Goal: Transaction & Acquisition: Purchase product/service

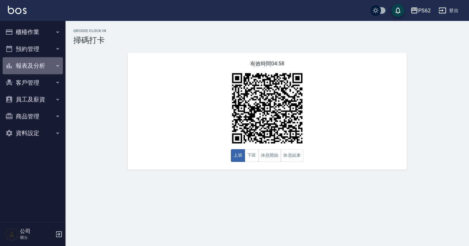
click at [38, 66] on button "報表及分析" at bounding box center [33, 65] width 60 height 17
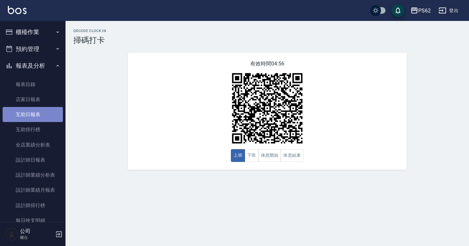
click at [36, 109] on link "互助日報表" at bounding box center [33, 114] width 60 height 15
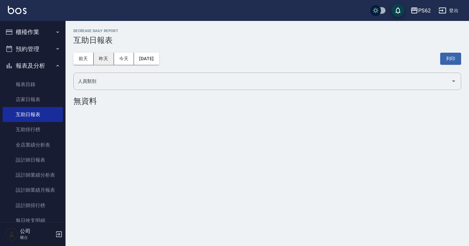
click at [102, 62] on button "昨天" at bounding box center [104, 59] width 20 height 12
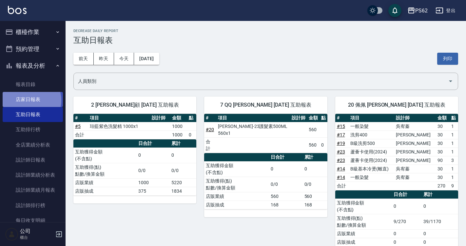
click at [28, 101] on link "店家日報表" at bounding box center [33, 99] width 60 height 15
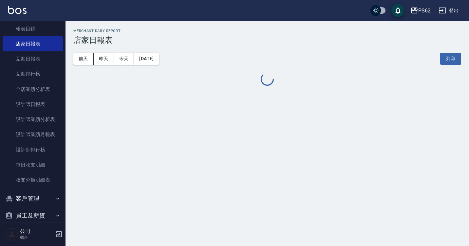
scroll to position [66, 0]
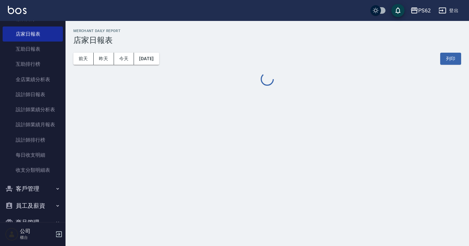
click at [48, 203] on button "員工及薪資" at bounding box center [33, 206] width 60 height 17
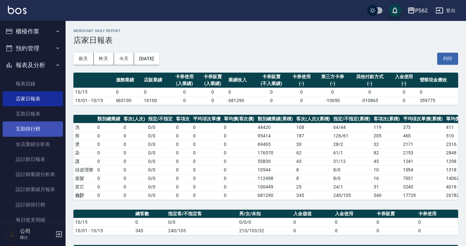
scroll to position [0, 0]
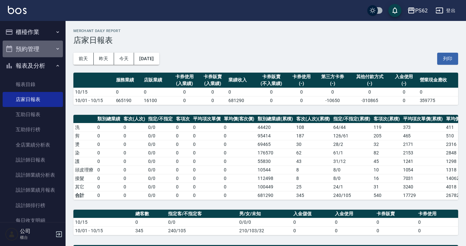
click at [42, 43] on button "預約管理" at bounding box center [33, 49] width 60 height 17
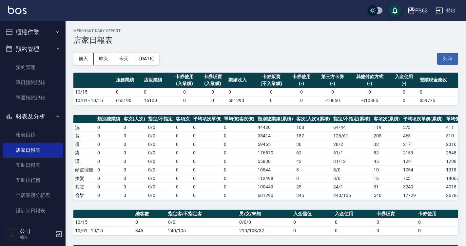
click at [43, 33] on button "櫃檯作業" at bounding box center [33, 32] width 60 height 17
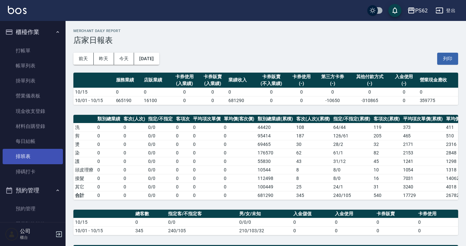
click at [29, 159] on link "排班表" at bounding box center [33, 156] width 60 height 15
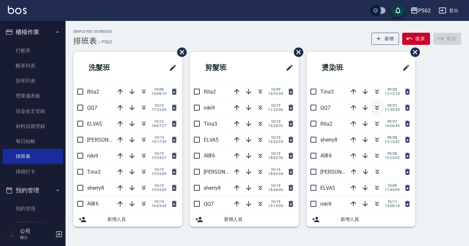
click at [378, 106] on icon "button" at bounding box center [377, 108] width 8 height 8
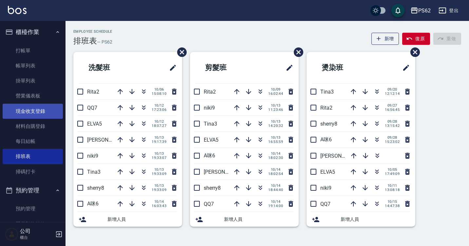
drag, startPoint x: 41, startPoint y: 110, endPoint x: 41, endPoint y: 106, distance: 3.9
click at [41, 109] on link "現金收支登錄" at bounding box center [33, 111] width 60 height 15
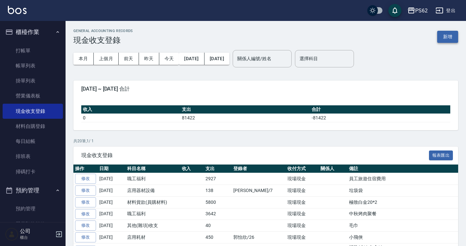
click at [444, 36] on button "新增" at bounding box center [447, 37] width 21 height 12
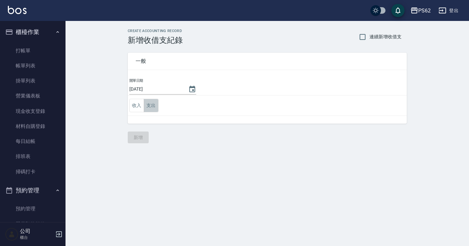
click at [149, 105] on button "支出" at bounding box center [151, 105] width 15 height 13
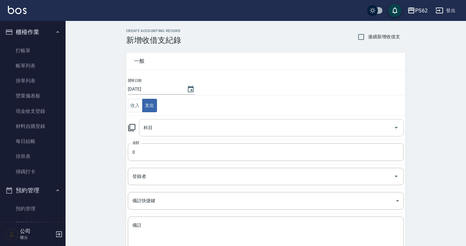
click at [159, 125] on input "科目" at bounding box center [266, 127] width 249 height 11
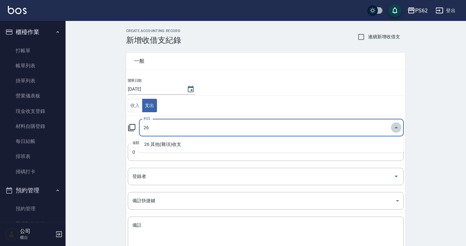
click at [393, 125] on icon "Close" at bounding box center [396, 128] width 8 height 8
click at [393, 127] on icon "Open" at bounding box center [396, 128] width 8 height 8
type input "2"
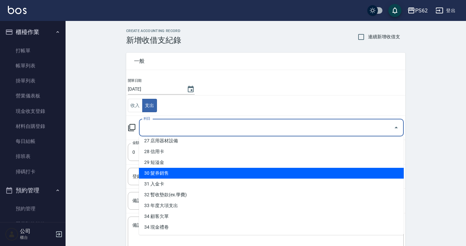
scroll to position [263, 0]
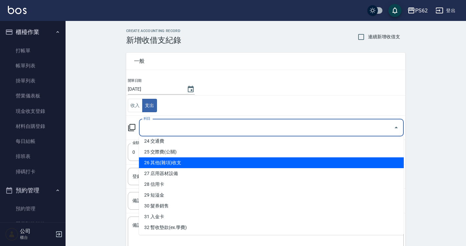
click at [172, 165] on li "26 其他(雜項)收支" at bounding box center [271, 163] width 265 height 11
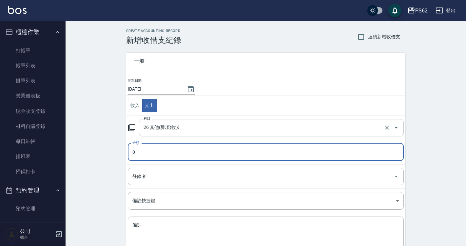
click at [399, 132] on button "Open" at bounding box center [396, 128] width 10 height 10
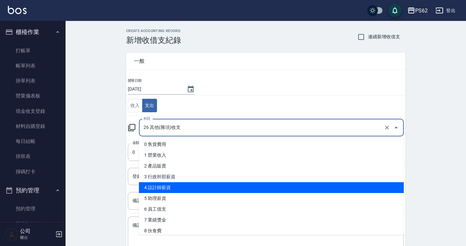
scroll to position [98, 0]
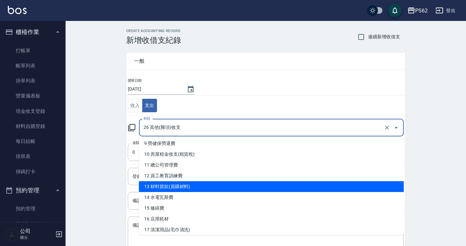
click at [222, 189] on li "13 材料貨款(員購材料)" at bounding box center [271, 187] width 265 height 11
type input "13 材料貨款(員購材料)"
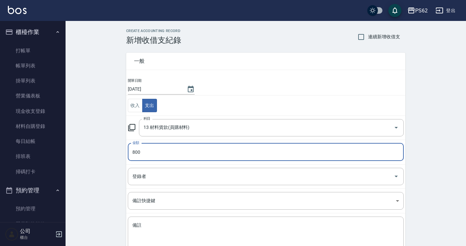
type input "800"
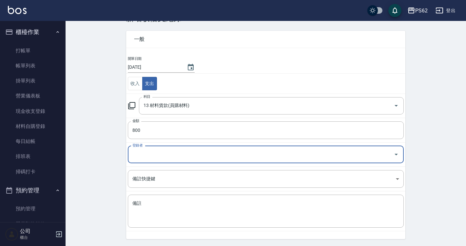
scroll to position [33, 0]
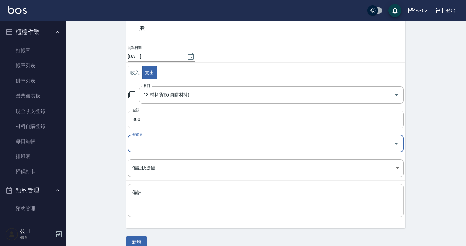
click at [197, 193] on textarea "備註" at bounding box center [265, 201] width 267 height 22
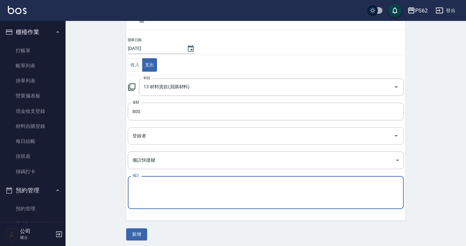
scroll to position [43, 0]
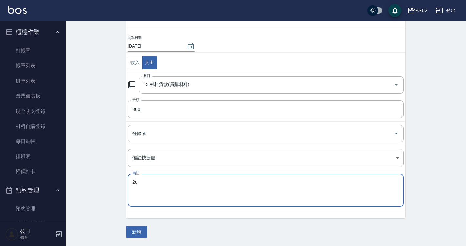
type textarea "2"
type textarea "調髮還原還原"
click at [136, 232] on button "新增" at bounding box center [136, 232] width 21 height 12
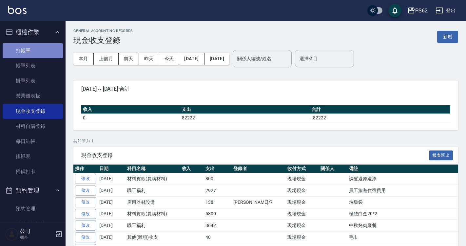
click at [44, 49] on link "打帳單" at bounding box center [33, 50] width 60 height 15
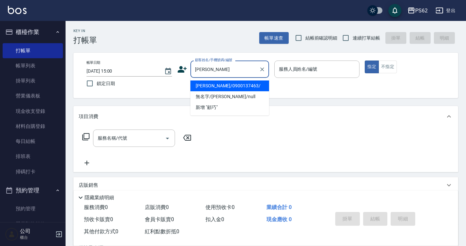
type input "[PERSON_NAME]/0900137463/"
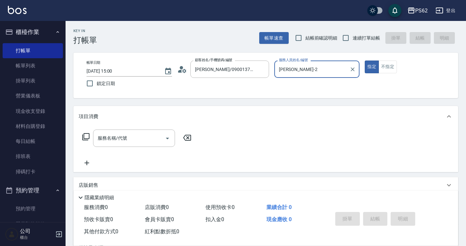
type input "[PERSON_NAME]-2"
click at [365, 61] on button "指定" at bounding box center [372, 67] width 14 height 13
type button "true"
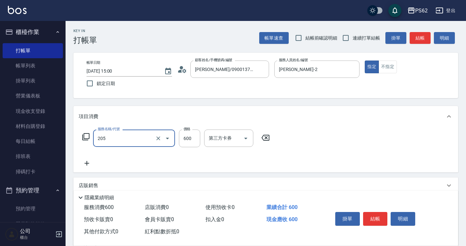
type input "A級洗剪400(205)"
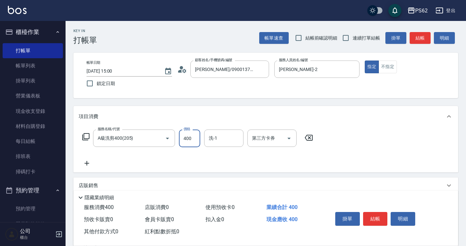
type input "400"
type input "23"
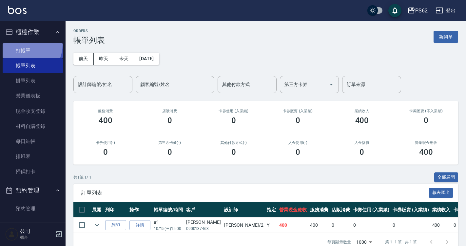
click at [27, 45] on link "打帳單" at bounding box center [33, 50] width 60 height 15
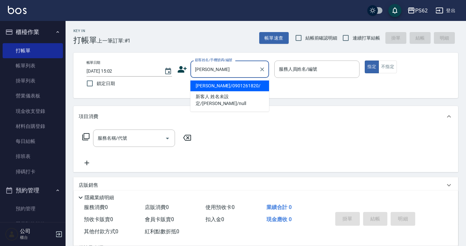
type input "[PERSON_NAME]/0901261820/"
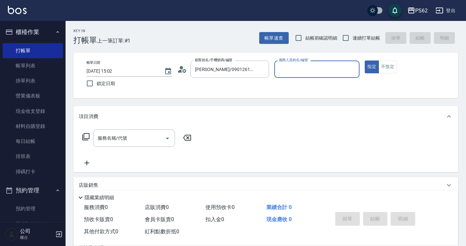
type input "[PERSON_NAME]-2"
click at [365, 61] on button "指定" at bounding box center [372, 67] width 14 height 13
type button "true"
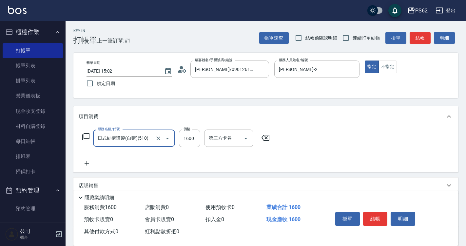
type input "日式結構護髮(自購)(510)"
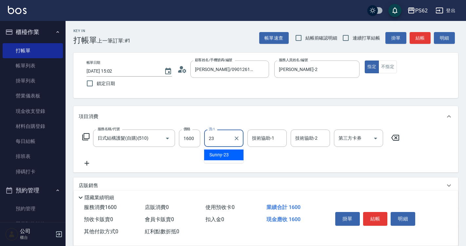
type input "Sunny-23"
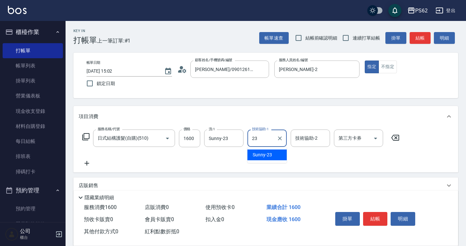
type input "Sunny-23"
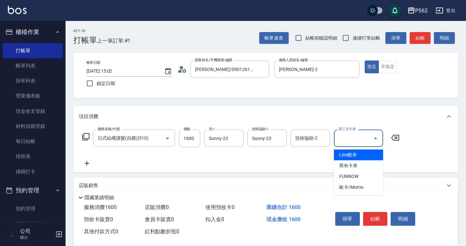
type input "Line酷券"
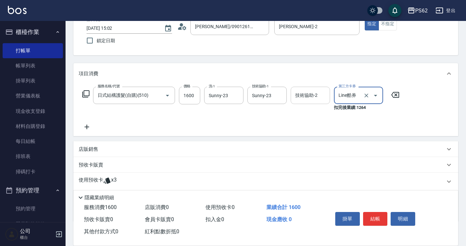
scroll to position [66, 0]
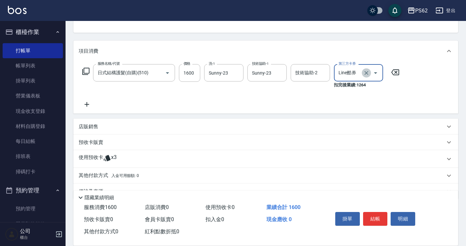
click at [364, 71] on icon "Clear" at bounding box center [366, 73] width 7 height 7
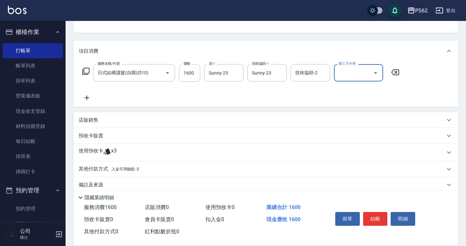
click at [86, 100] on icon at bounding box center [87, 98] width 5 height 5
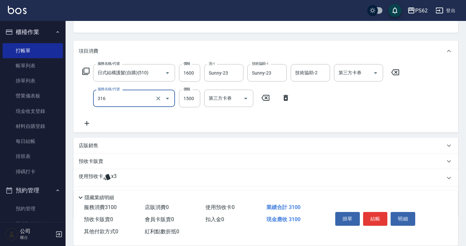
type input "頂級染髮(316)"
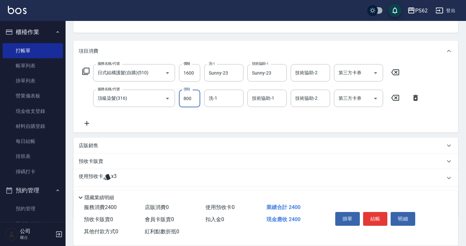
type input "800"
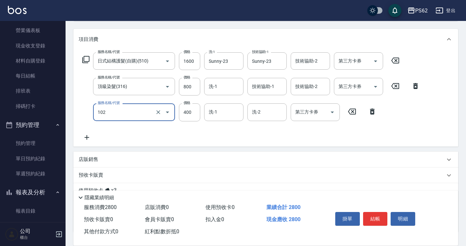
scroll to position [98, 0]
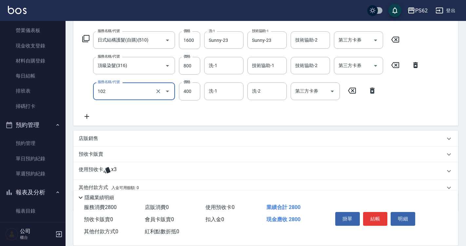
type input "精油洗髮(102)"
click at [216, 113] on div "服務名稱/代號 日式結構護髮(自購)(510) 服務名稱/代號 價格 1600 價格 洗-1 Sunny-23 洗-1 技術協助-1 Sunny-23 技術協…" at bounding box center [251, 75] width 345 height 89
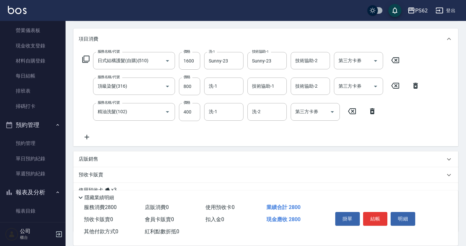
scroll to position [94, 0]
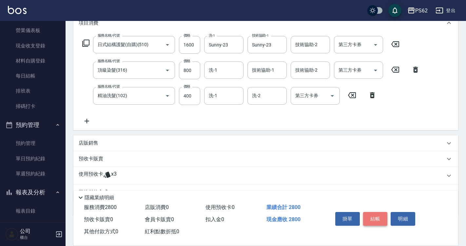
click at [382, 218] on button "結帳" at bounding box center [375, 219] width 25 height 14
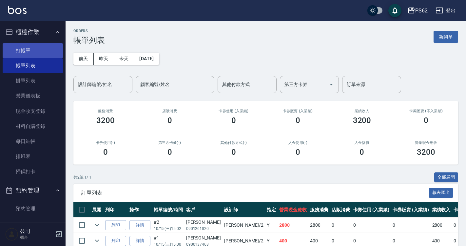
click at [13, 53] on link "打帳單" at bounding box center [33, 50] width 60 height 15
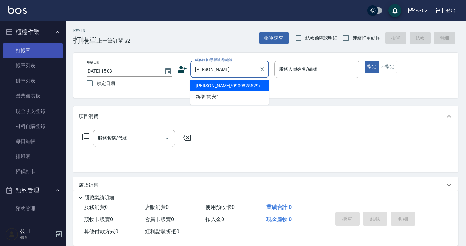
type input "[PERSON_NAME]/0909825529/"
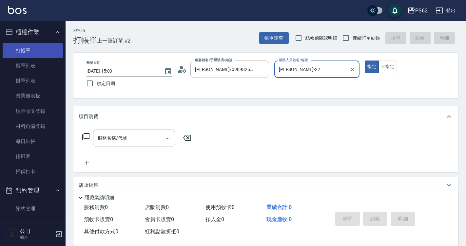
type input "[PERSON_NAME]-2"
click at [365, 61] on button "指定" at bounding box center [372, 67] width 14 height 13
type button "true"
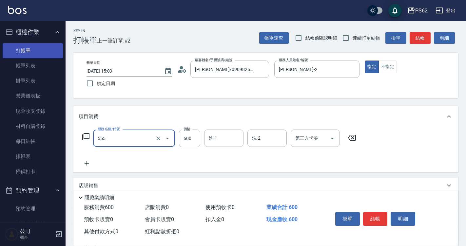
type input "去角質(555)"
type input "700"
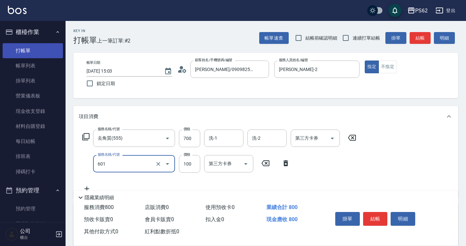
type input "吹捲(601)"
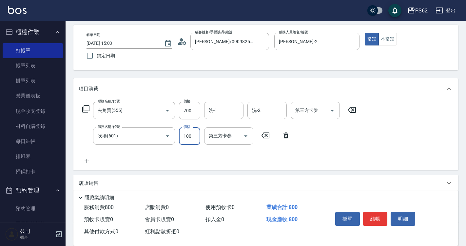
scroll to position [66, 0]
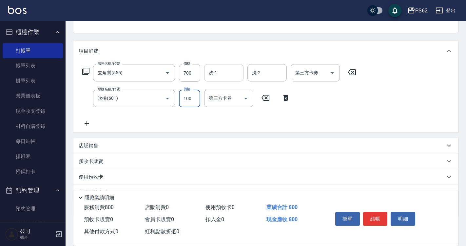
click at [218, 70] on input "洗-1" at bounding box center [223, 72] width 33 height 11
type input "浣熊-25"
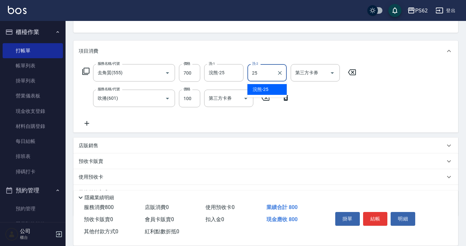
type input "浣熊-25"
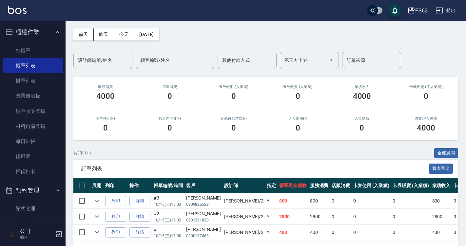
scroll to position [49, 0]
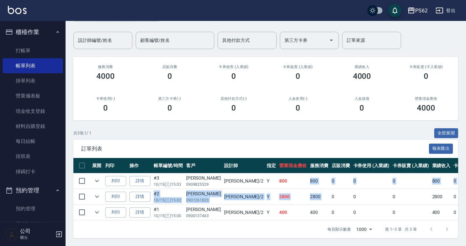
drag, startPoint x: 281, startPoint y: 186, endPoint x: 296, endPoint y: 205, distance: 24.1
click at [296, 205] on tbody "列印 詳情 #3 10/15 (三) 15:03 [PERSON_NAME] 0909825529 [PERSON_NAME] /2 Y 800 800 0 …" at bounding box center [361, 197] width 577 height 47
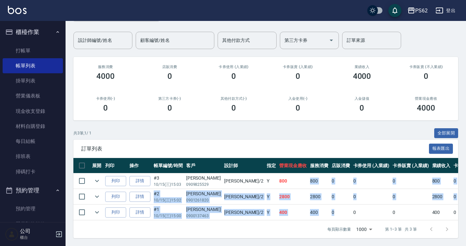
click at [330, 205] on td "0" at bounding box center [341, 212] width 22 height 15
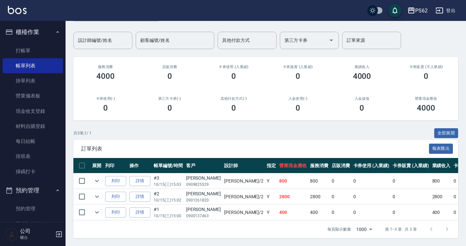
click at [277, 158] on th "營業現金應收" at bounding box center [292, 165] width 31 height 15
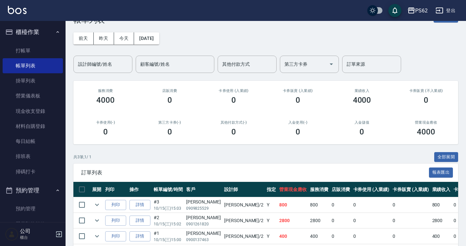
scroll to position [0, 0]
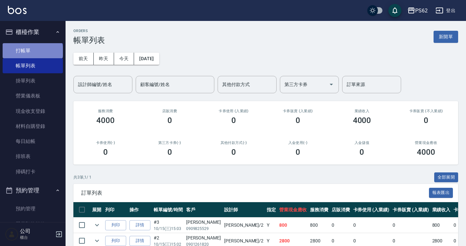
click at [32, 51] on link "打帳單" at bounding box center [33, 50] width 60 height 15
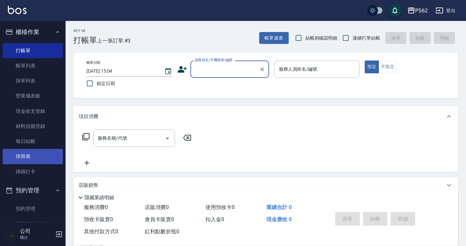
click at [44, 163] on link "排班表" at bounding box center [33, 156] width 60 height 15
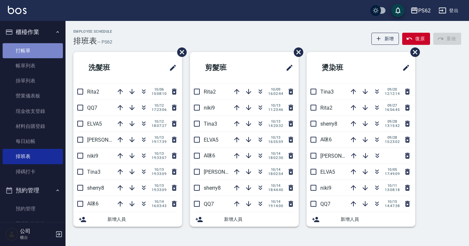
click at [39, 56] on link "打帳單" at bounding box center [33, 50] width 60 height 15
